Goal: Task Accomplishment & Management: Use online tool/utility

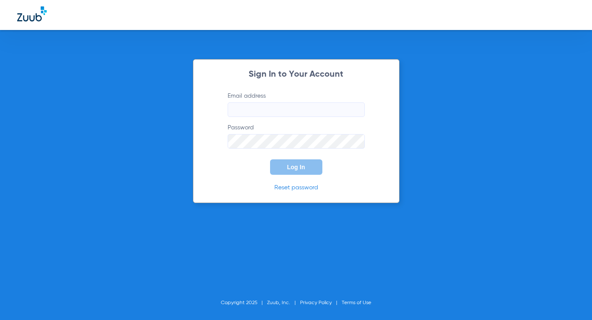
click at [243, 111] on input "Email address" at bounding box center [296, 109] width 137 height 15
type input "[EMAIL_ADDRESS][DOMAIN_NAME]"
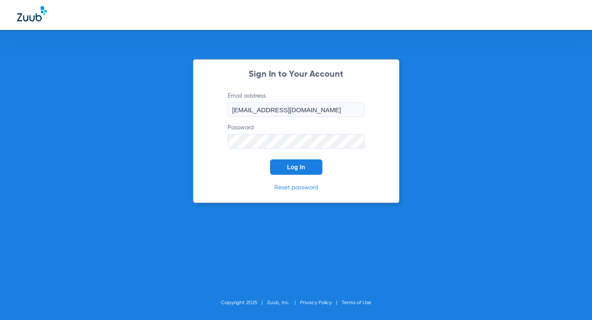
click at [290, 171] on span "Log In" at bounding box center [296, 167] width 18 height 7
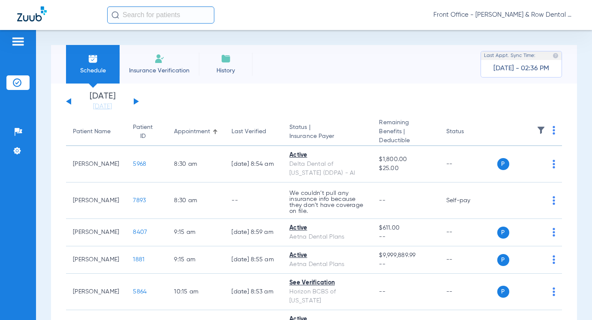
click at [143, 17] on input "text" at bounding box center [160, 14] width 107 height 17
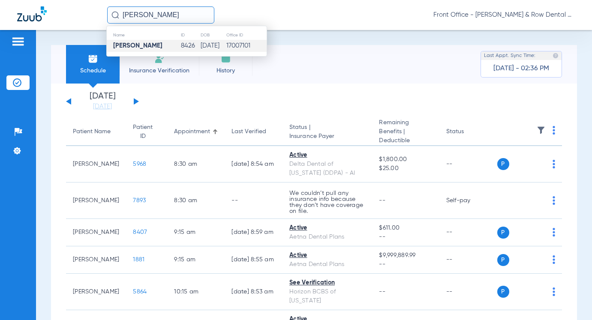
type input "[PERSON_NAME]"
click at [180, 44] on td "8426" at bounding box center [190, 46] width 20 height 12
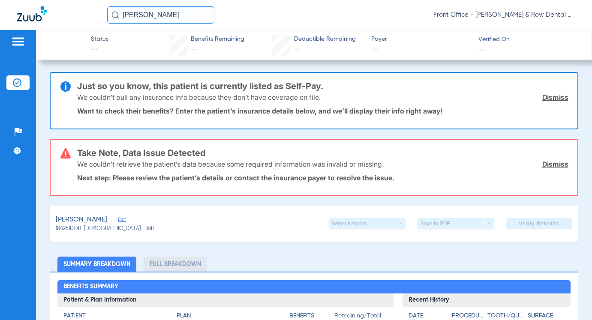
click at [481, 41] on span "Verified On" at bounding box center [527, 39] width 99 height 9
click at [357, 95] on div "We couldn’t pull any insurance info because they don’t have coverage on file. D…" at bounding box center [322, 97] width 491 height 22
click at [12, 38] on img at bounding box center [18, 41] width 14 height 10
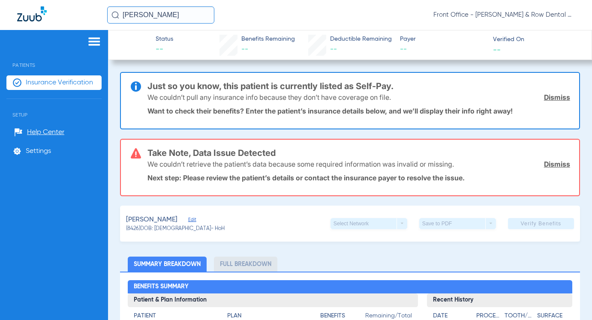
click at [182, 14] on input "[PERSON_NAME]" at bounding box center [160, 14] width 107 height 17
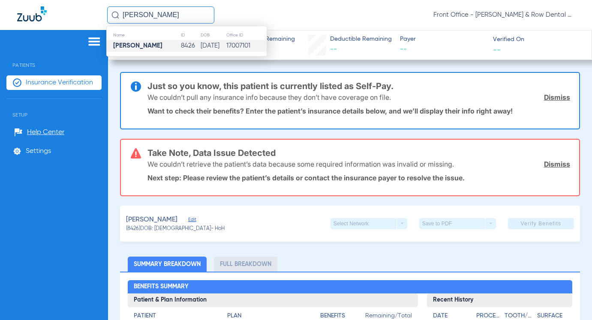
click at [188, 47] on td "8426" at bounding box center [190, 46] width 20 height 12
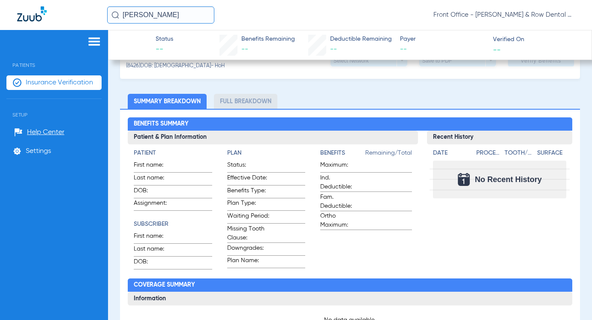
scroll to position [129, 0]
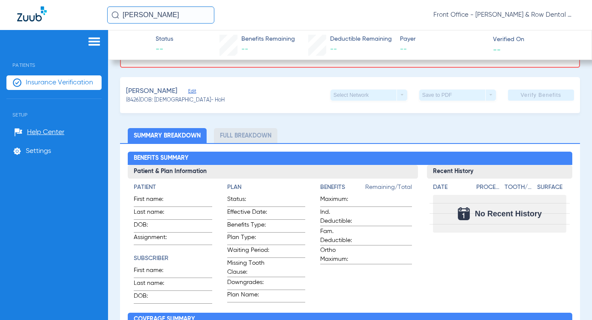
click at [196, 90] on span "Edit" at bounding box center [192, 92] width 8 height 8
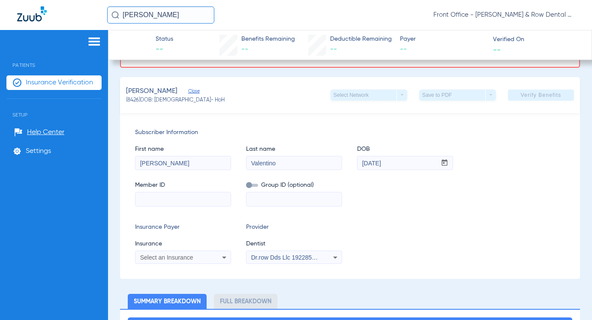
click at [160, 198] on input at bounding box center [182, 199] width 95 height 14
type input "8102536038"
click at [280, 196] on input at bounding box center [293, 199] width 95 height 14
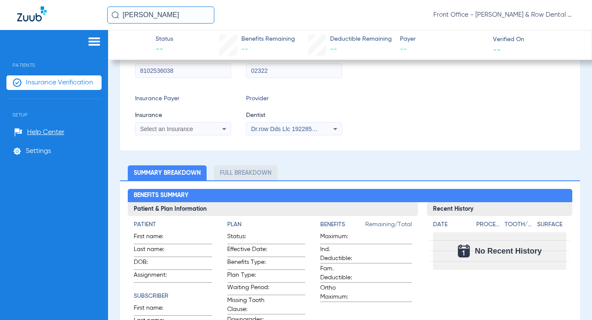
type input "02322"
click at [174, 129] on span "Select an Insurance" at bounding box center [166, 129] width 53 height 7
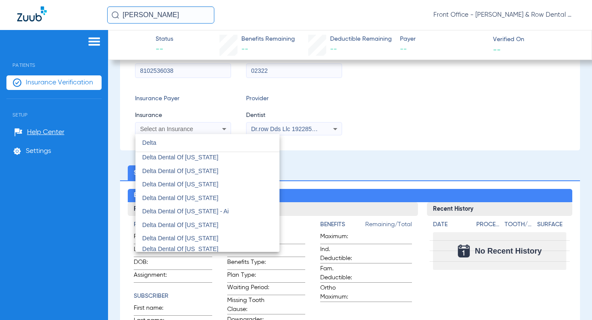
scroll to position [557, 0]
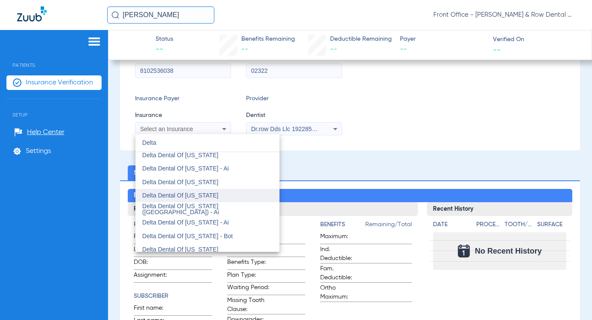
type input "Delta"
click at [204, 198] on span "Delta Dental Of [US_STATE]" at bounding box center [180, 195] width 76 height 7
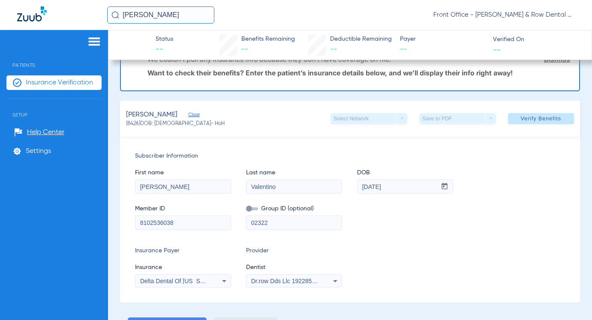
scroll to position [19, 0]
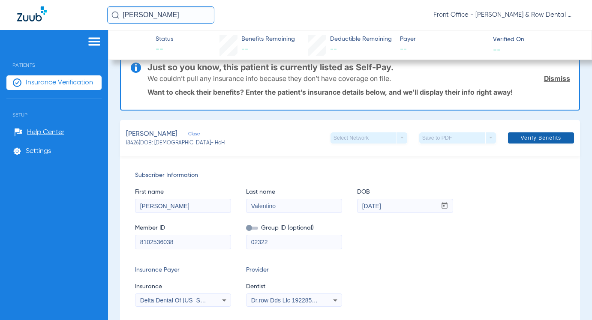
click at [525, 139] on span "Verify Benefits" at bounding box center [540, 138] width 41 height 7
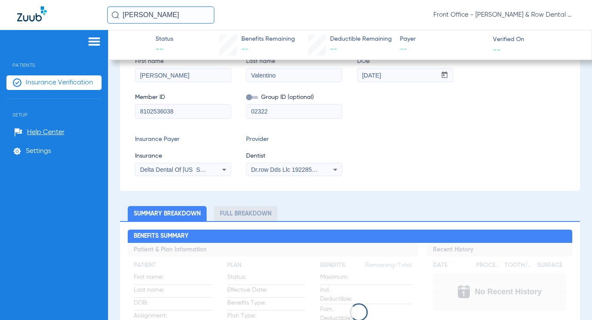
scroll to position [171, 0]
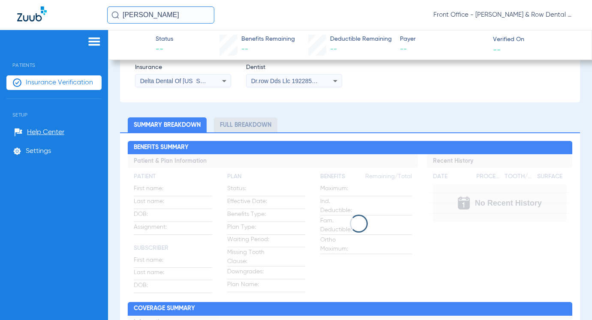
click at [96, 37] on img at bounding box center [94, 41] width 14 height 10
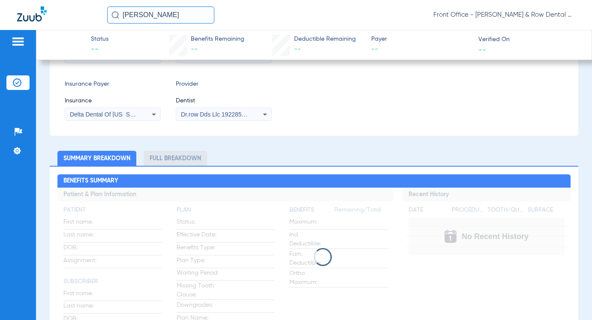
scroll to position [129, 0]
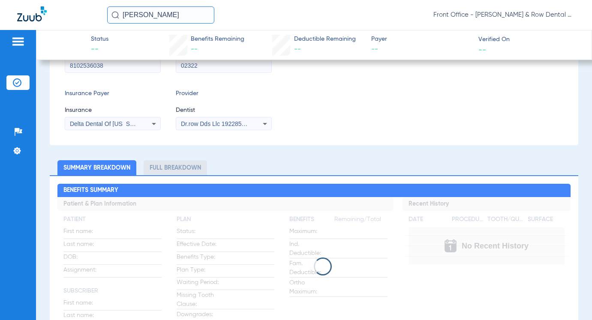
click at [227, 127] on div "Dr.row Dds Llc 1922855717" at bounding box center [223, 124] width 95 height 10
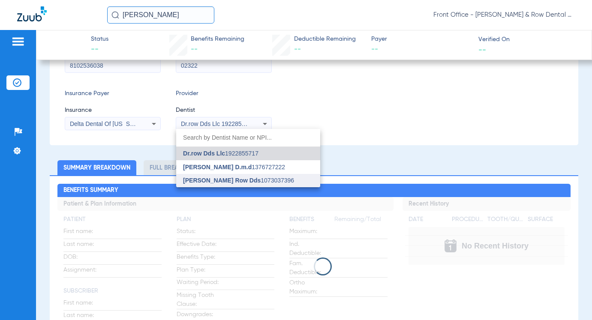
click at [215, 183] on span "[PERSON_NAME] Row Dds" at bounding box center [222, 180] width 78 height 7
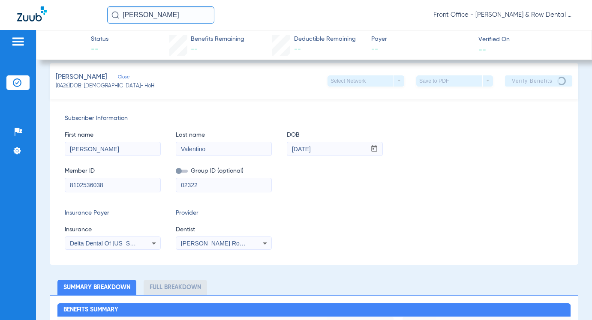
scroll to position [0, 0]
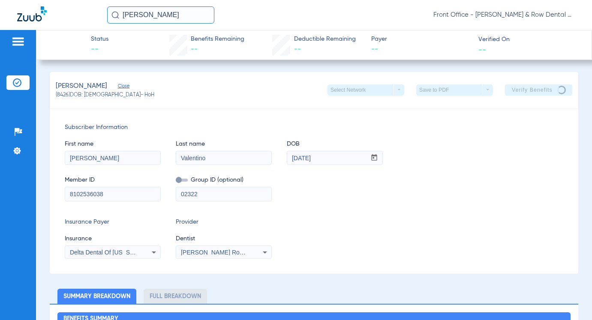
click at [505, 93] on app-verify-button "Verify Benefits" at bounding box center [538, 89] width 67 height 11
click at [567, 13] on span "Front Office - [PERSON_NAME] & Row Dental Group" at bounding box center [503, 15] width 141 height 9
click at [519, 14] on div at bounding box center [296, 160] width 592 height 320
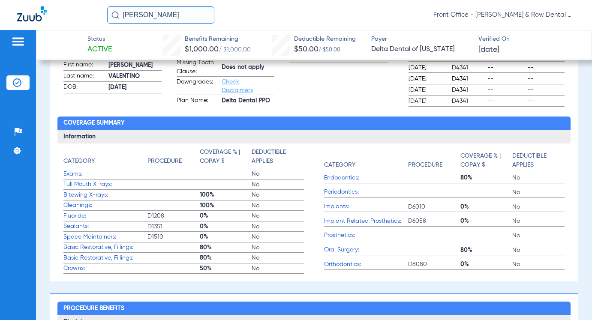
scroll to position [428, 0]
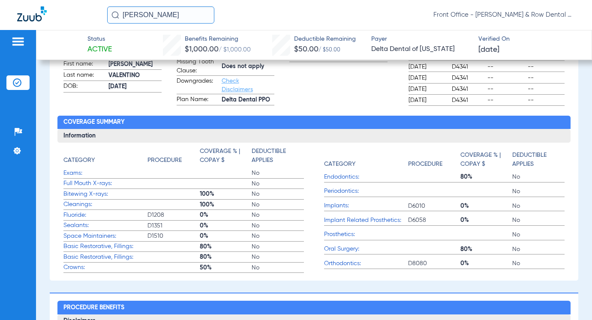
click at [83, 188] on span "Full Mouth X-rays:" at bounding box center [105, 183] width 84 height 9
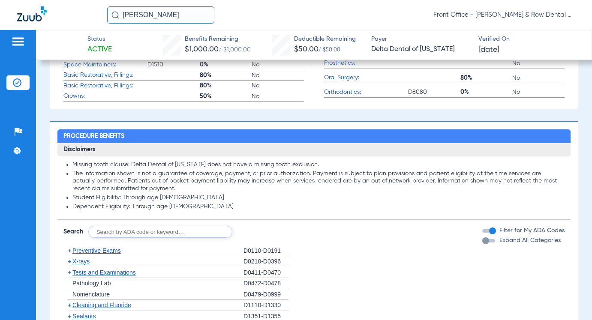
scroll to position [643, 0]
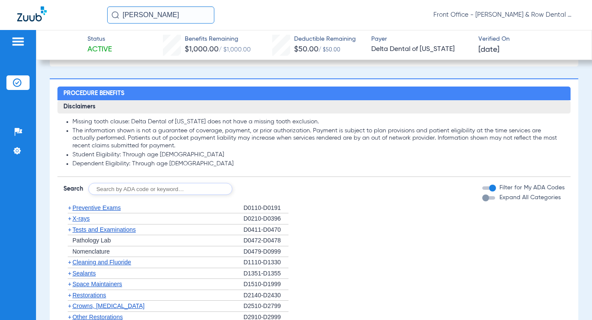
click at [108, 210] on span "Preventive Exams" at bounding box center [96, 207] width 48 height 7
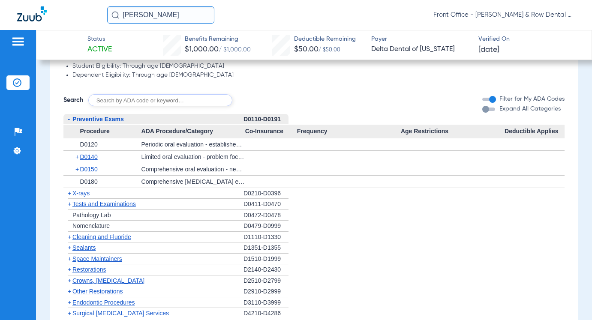
scroll to position [781, 0]
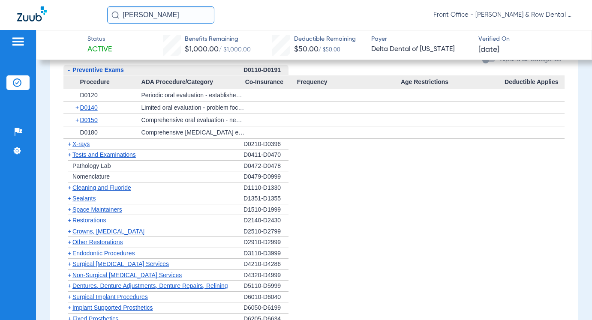
click at [85, 145] on span "X-rays" at bounding box center [80, 144] width 17 height 7
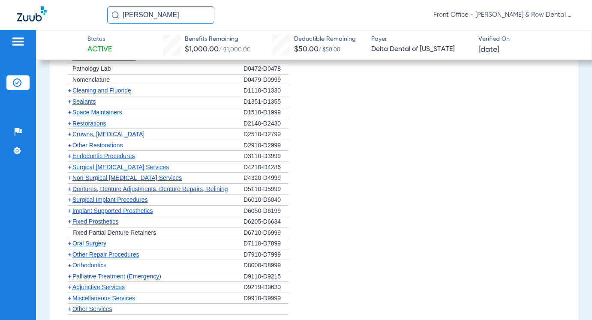
scroll to position [991, 0]
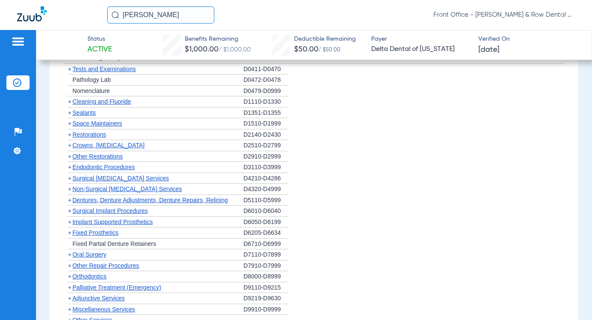
click at [99, 105] on span "Cleaning and Fluoride" at bounding box center [101, 101] width 59 height 7
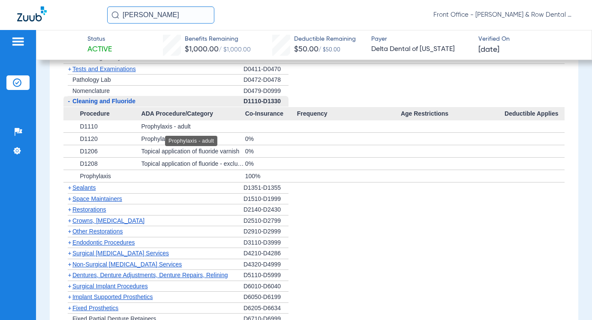
click at [145, 127] on div "Prophylaxis - adult" at bounding box center [193, 126] width 104 height 12
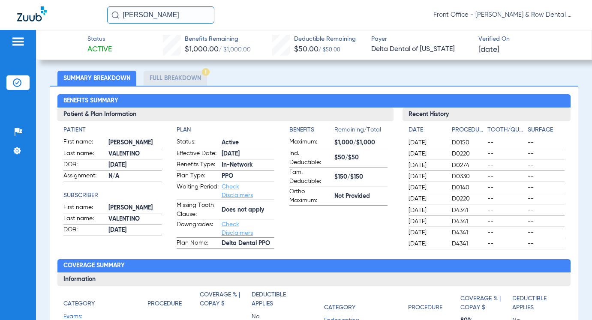
scroll to position [263, 0]
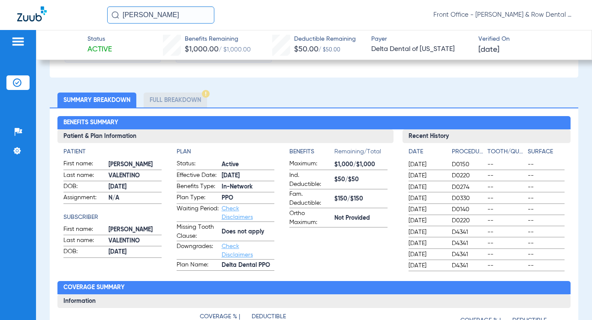
click at [178, 101] on li "Full Breakdown" at bounding box center [175, 100] width 63 height 15
click at [137, 102] on ul "Summary Breakdown Full Breakdown" at bounding box center [314, 100] width 528 height 15
click at [135, 102] on li "Summary Breakdown" at bounding box center [96, 100] width 79 height 15
click at [168, 99] on li "Full Breakdown" at bounding box center [175, 100] width 63 height 15
click at [171, 103] on li "Full Breakdown" at bounding box center [175, 100] width 63 height 15
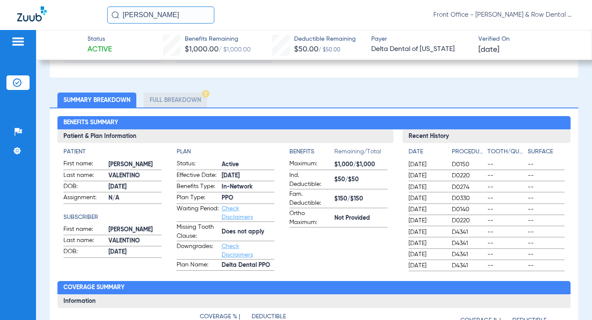
click at [233, 218] on link "Check Disclaimers" at bounding box center [237, 213] width 31 height 15
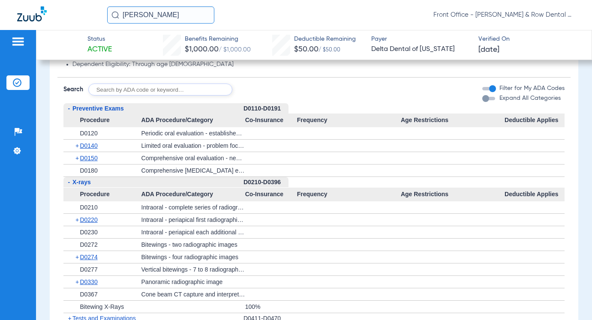
scroll to position [743, 0]
click at [89, 210] on span "D0210" at bounding box center [89, 206] width 18 height 7
click at [96, 258] on span "D0274" at bounding box center [89, 256] width 18 height 7
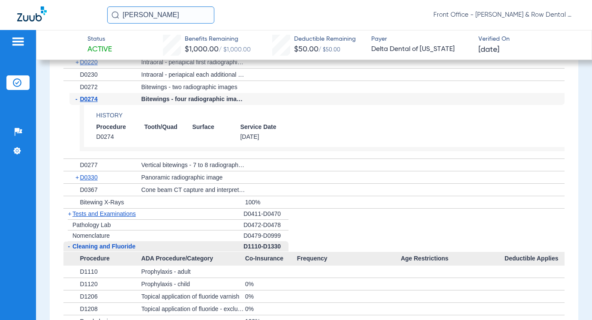
scroll to position [914, 0]
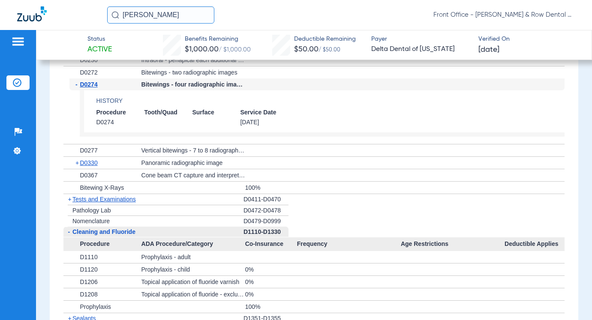
click at [25, 42] on img at bounding box center [18, 41] width 14 height 10
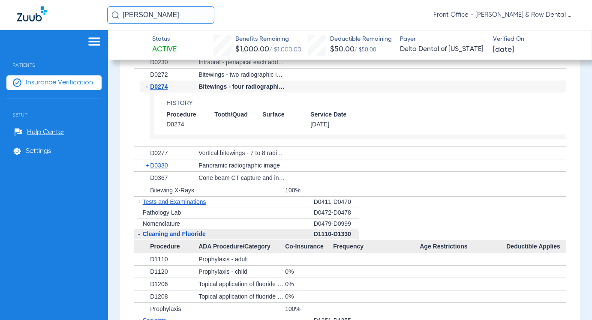
scroll to position [917, 0]
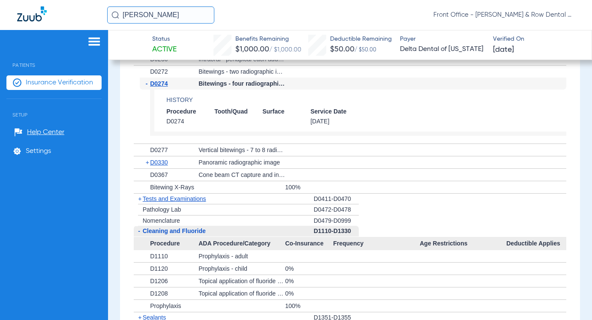
click at [95, 39] on img at bounding box center [94, 41] width 14 height 10
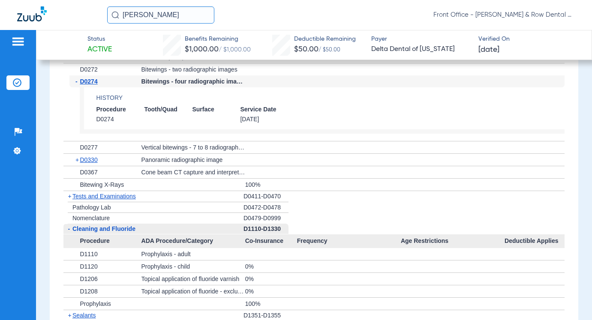
scroll to position [914, 0]
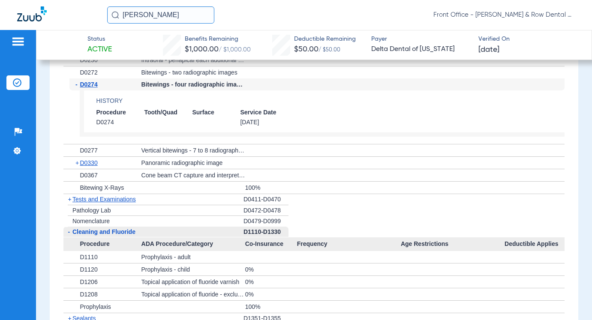
click at [15, 39] on img at bounding box center [18, 41] width 14 height 10
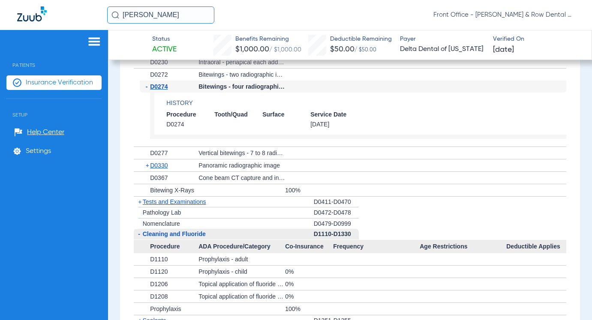
scroll to position [917, 0]
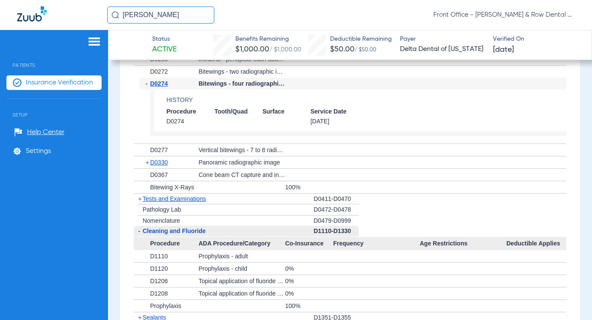
click at [60, 80] on span "Insurance Verification" at bounding box center [59, 82] width 67 height 9
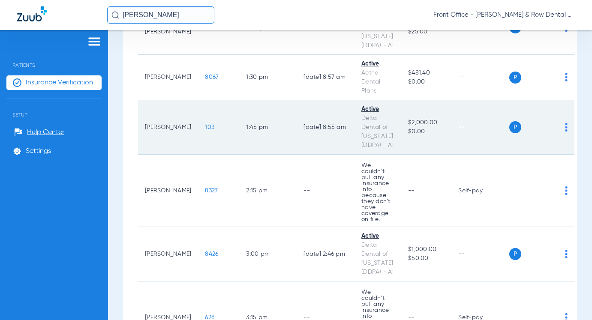
scroll to position [600, 0]
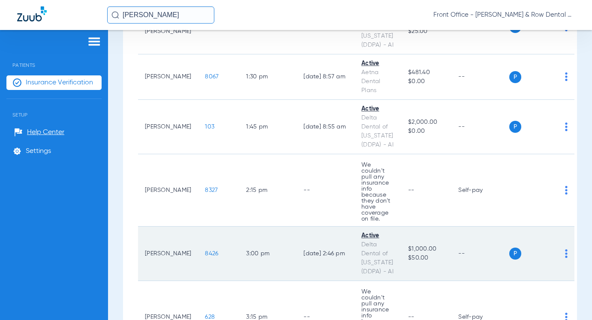
click at [558, 255] on div "P S" at bounding box center [538, 254] width 58 height 12
click at [565, 255] on img at bounding box center [566, 253] width 3 height 9
click at [509, 258] on span "P" at bounding box center [515, 254] width 12 height 12
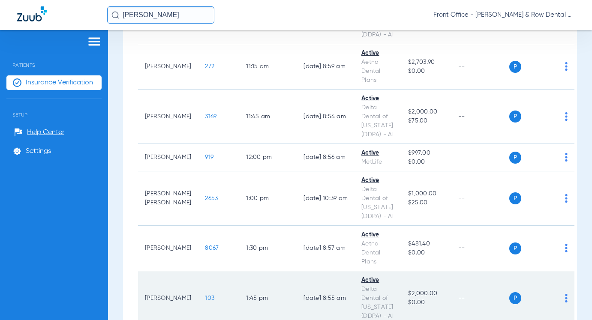
scroll to position [643, 0]
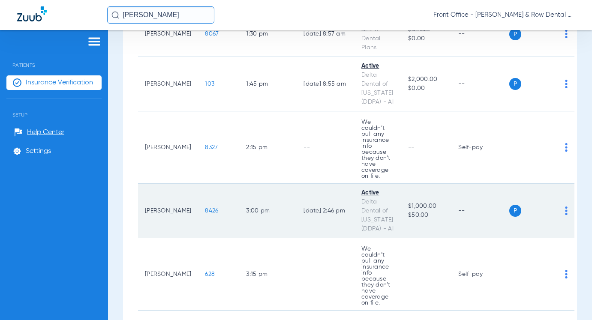
click at [565, 210] on img at bounding box center [566, 211] width 3 height 9
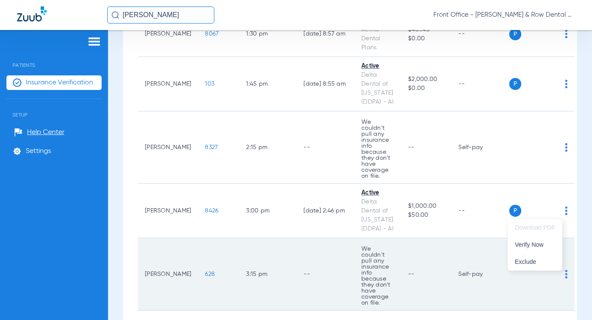
click at [528, 244] on span "Verify Now" at bounding box center [535, 245] width 40 height 6
